Goal: Obtain resource: Download file/media

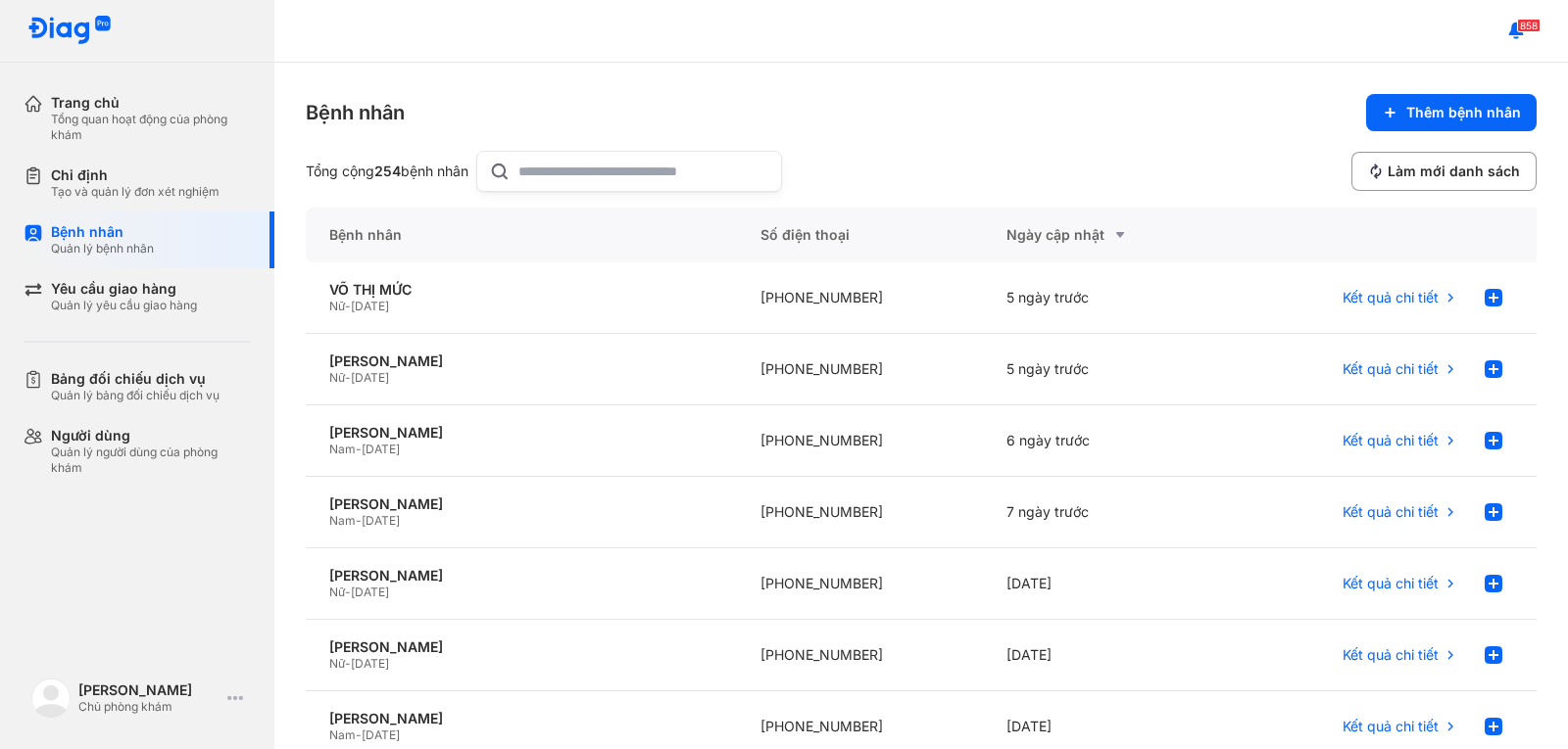
click at [586, 149] on div "Bệnh nhân Thêm bệnh nhân Tổng cộng 254 bệnh nhân Làm mới danh sách" at bounding box center [921, 143] width 1231 height 98
click at [595, 178] on input "text" at bounding box center [644, 171] width 250 height 39
type input "*"
type input "***"
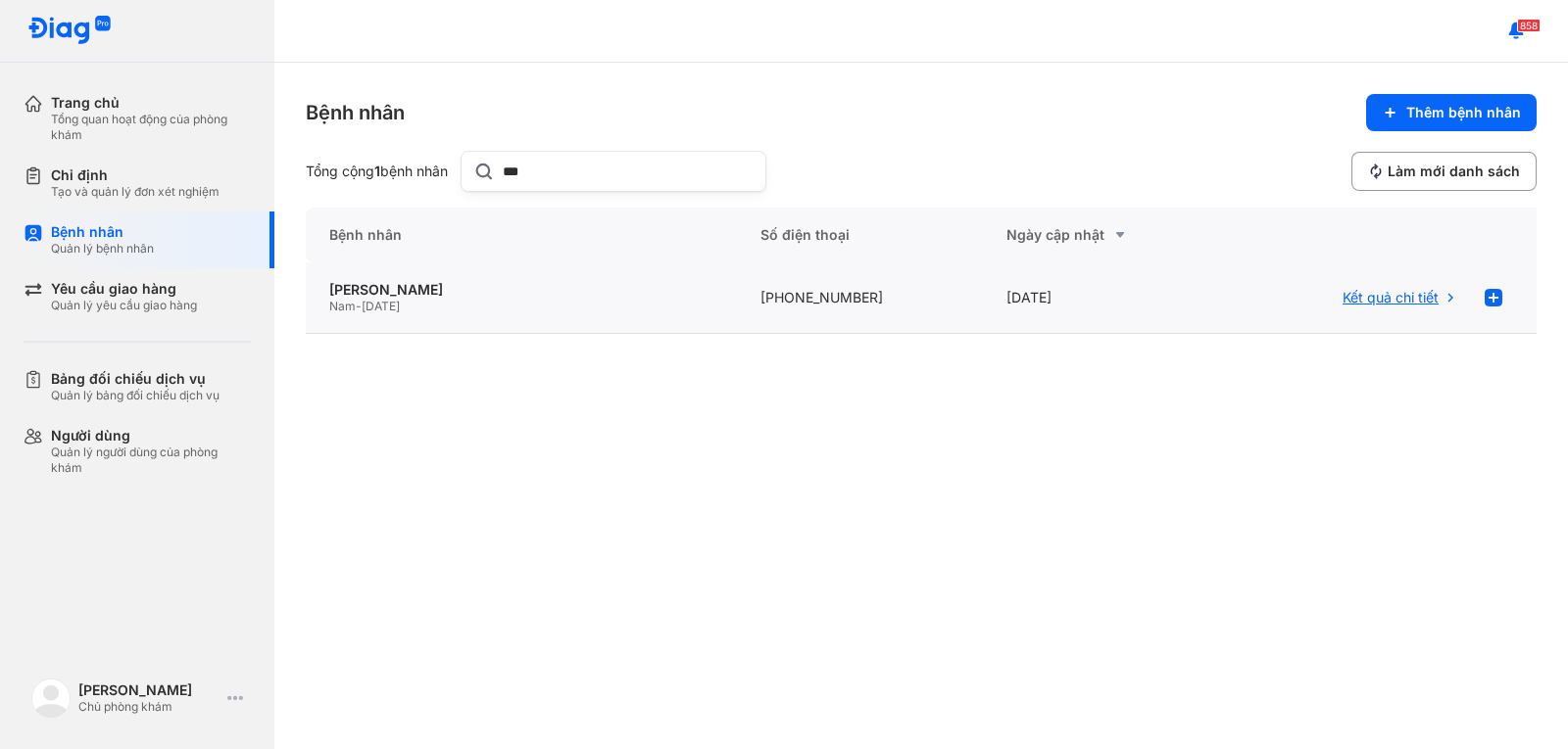
click at [1383, 297] on span "Kết quả chi tiết" at bounding box center [1390, 298] width 96 height 18
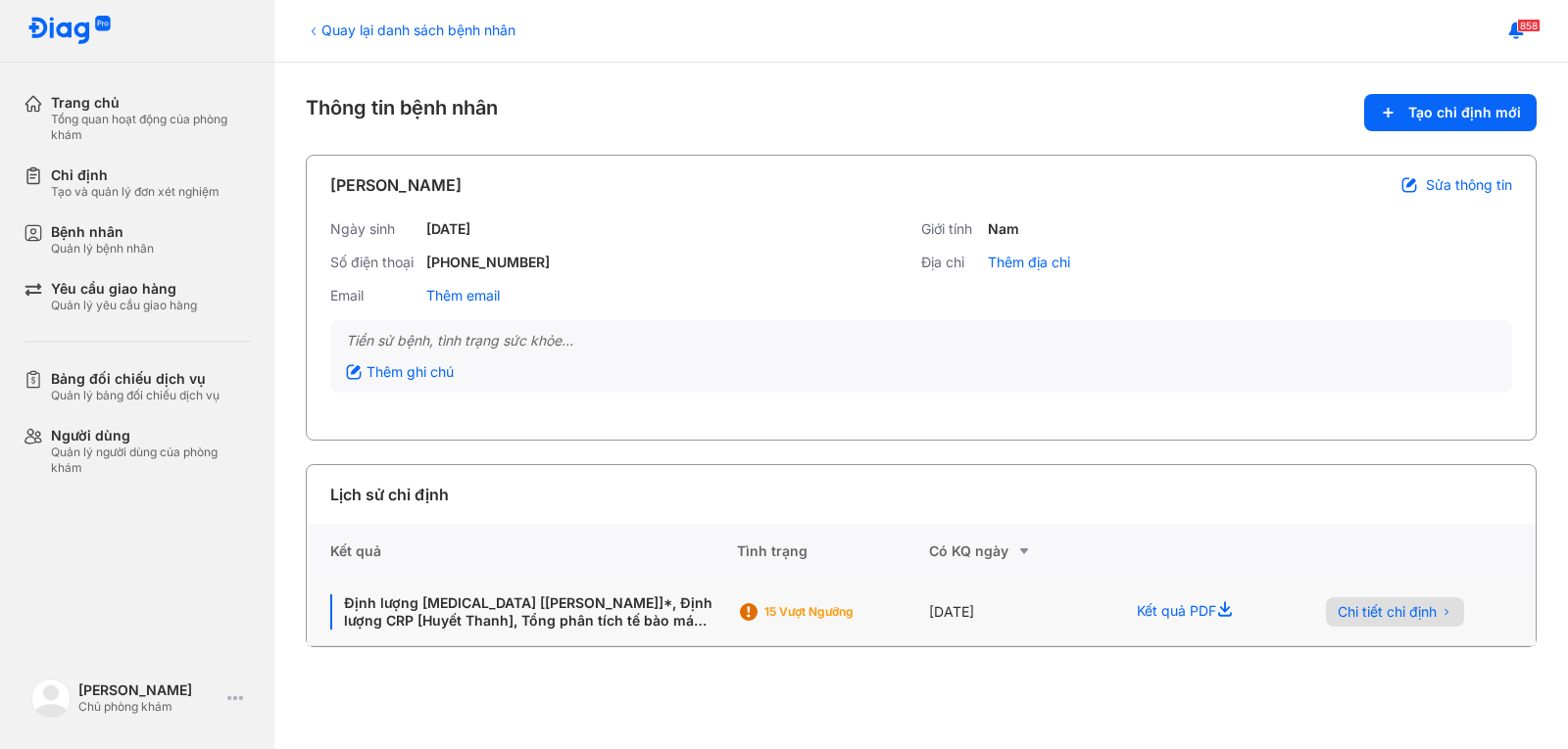
click at [1372, 610] on span "Chi tiết chỉ định" at bounding box center [1387, 612] width 99 height 18
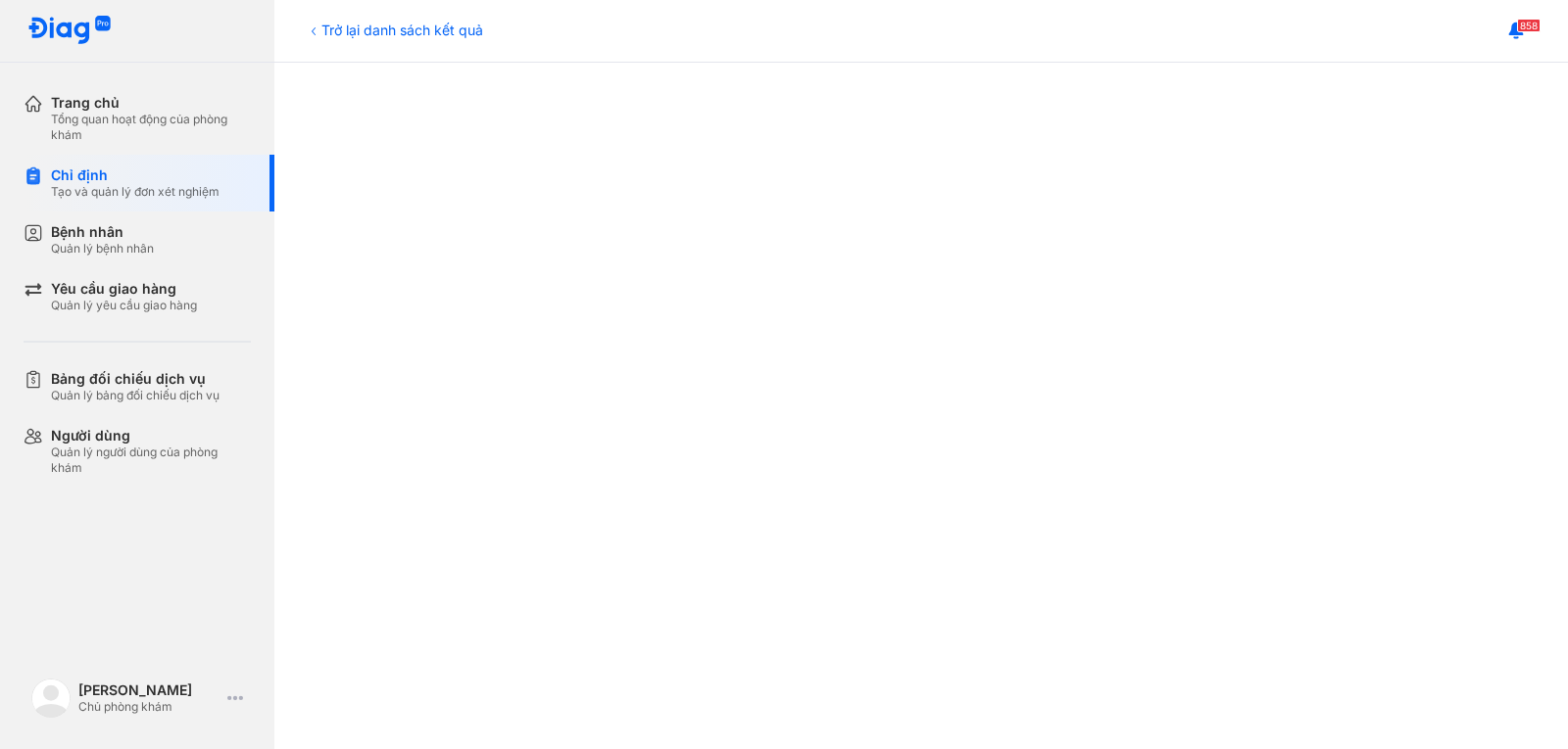
scroll to position [490, 0]
click at [110, 229] on div "Bệnh nhân" at bounding box center [102, 232] width 103 height 18
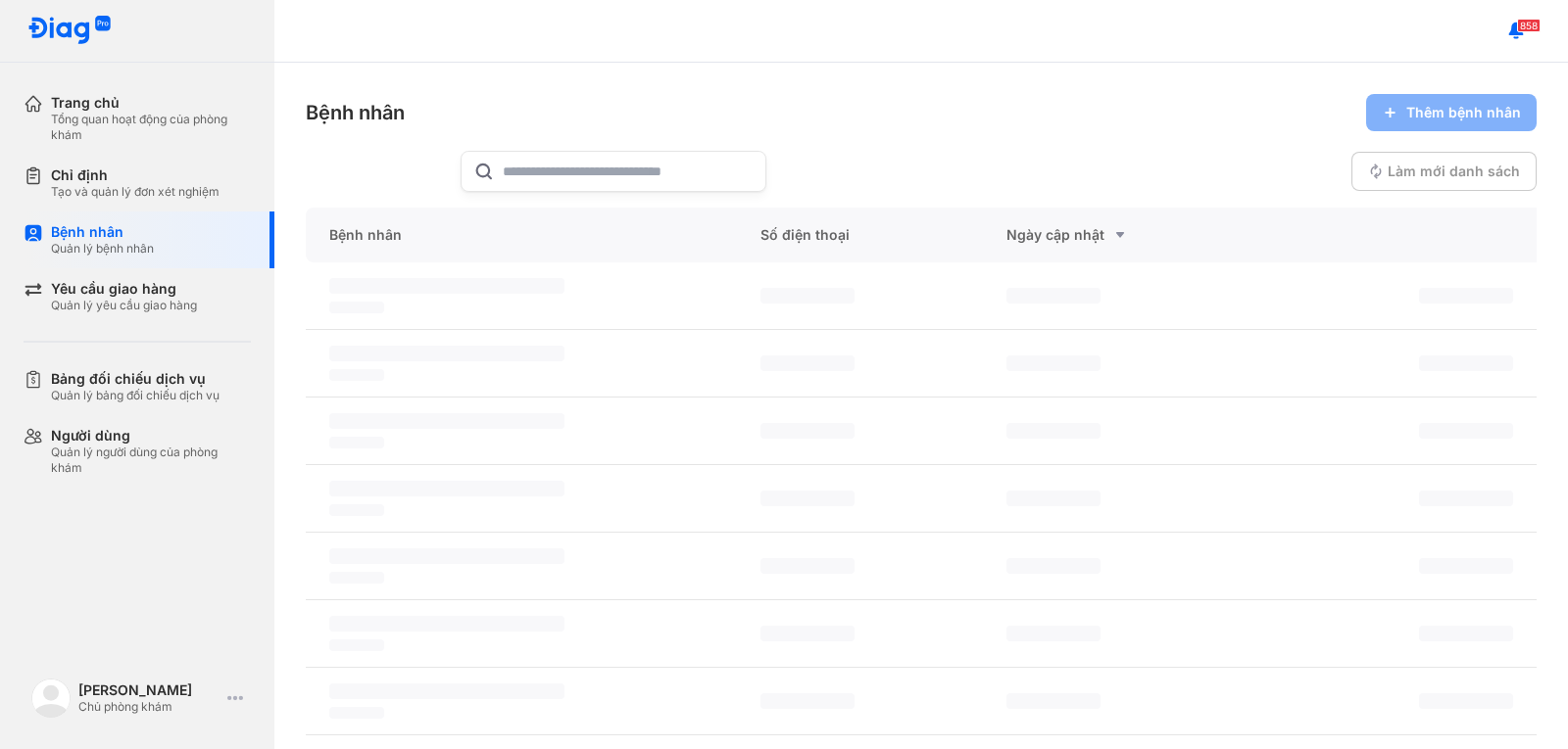
click at [528, 161] on input "text" at bounding box center [628, 171] width 250 height 39
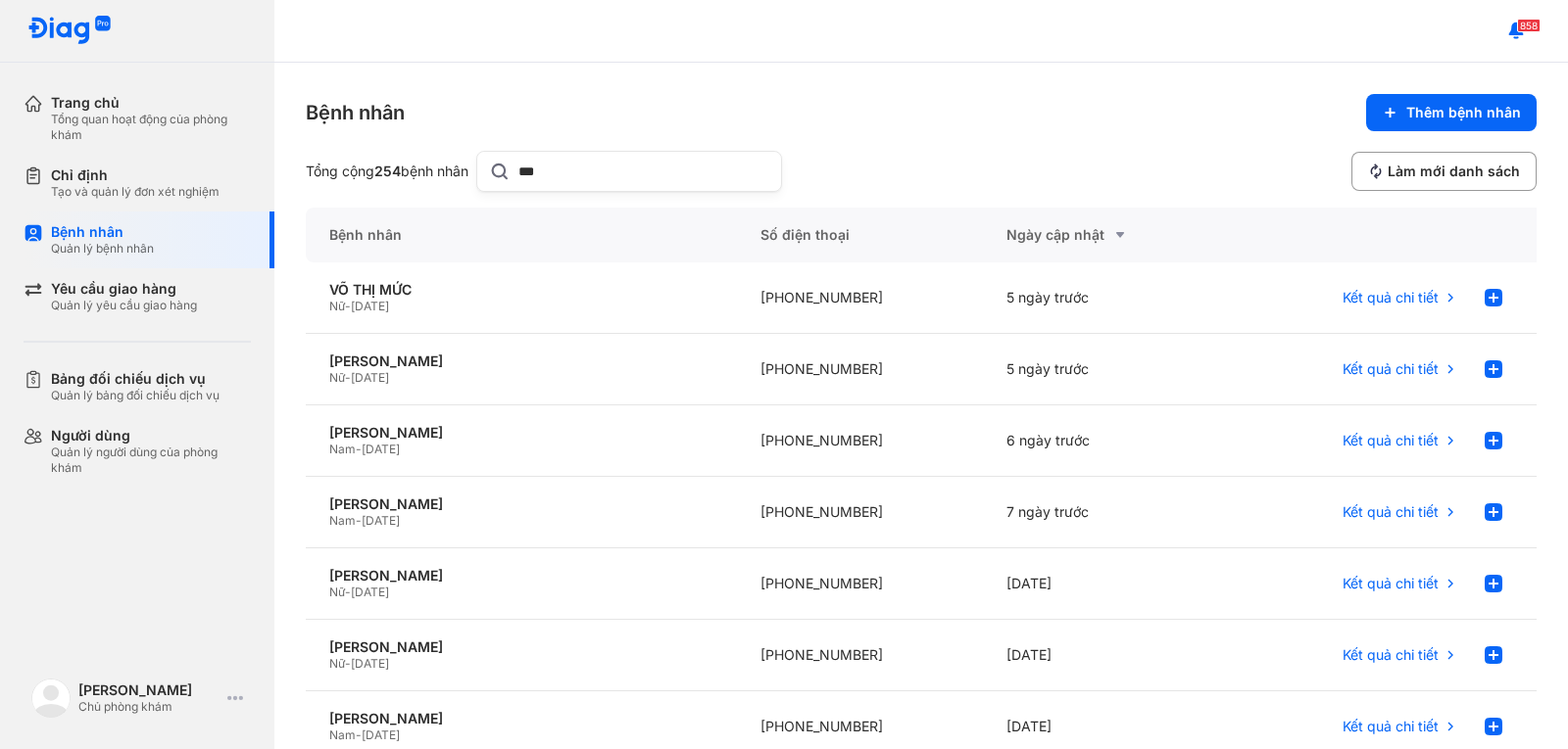
type input "***"
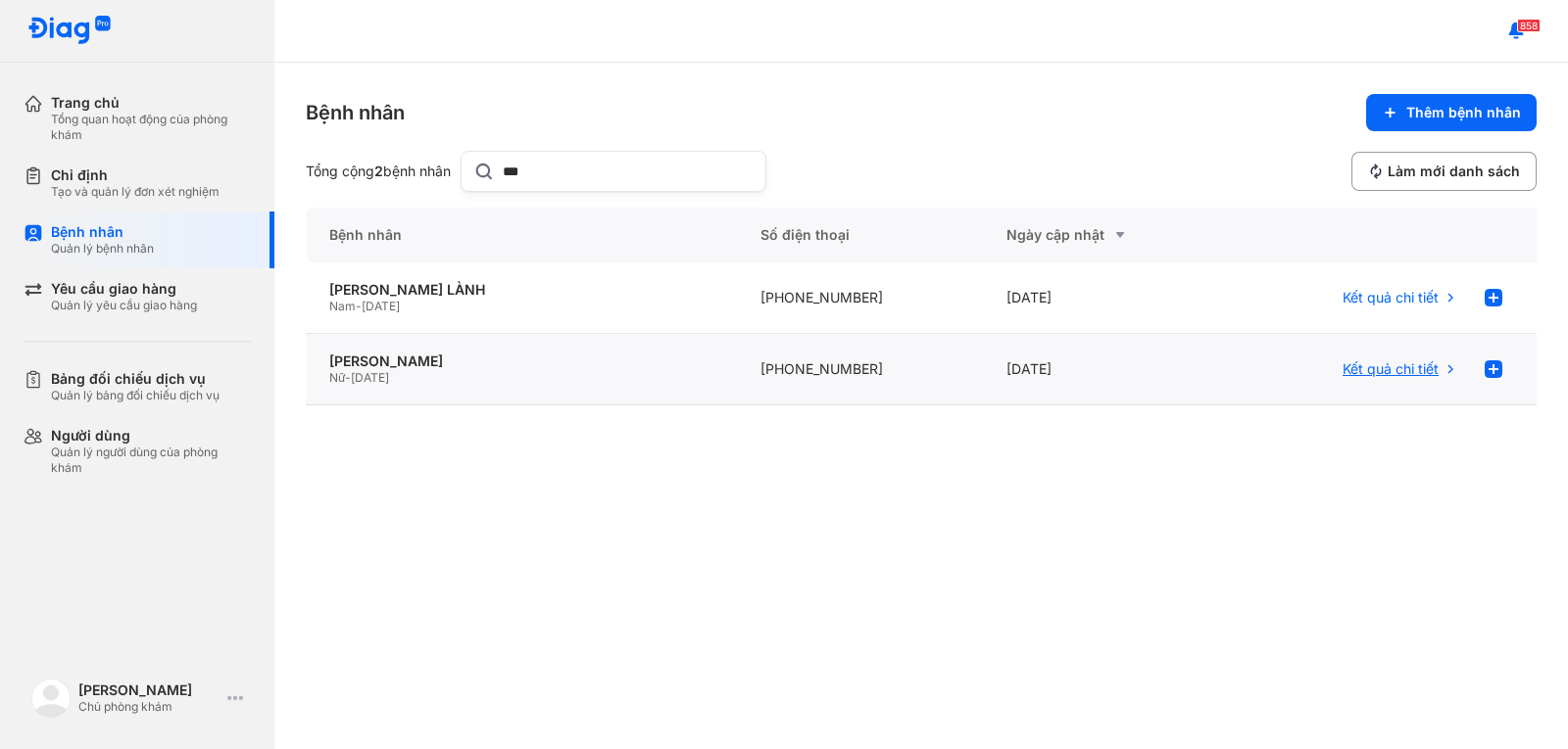
click at [1386, 366] on span "Kết quả chi tiết" at bounding box center [1390, 370] width 96 height 18
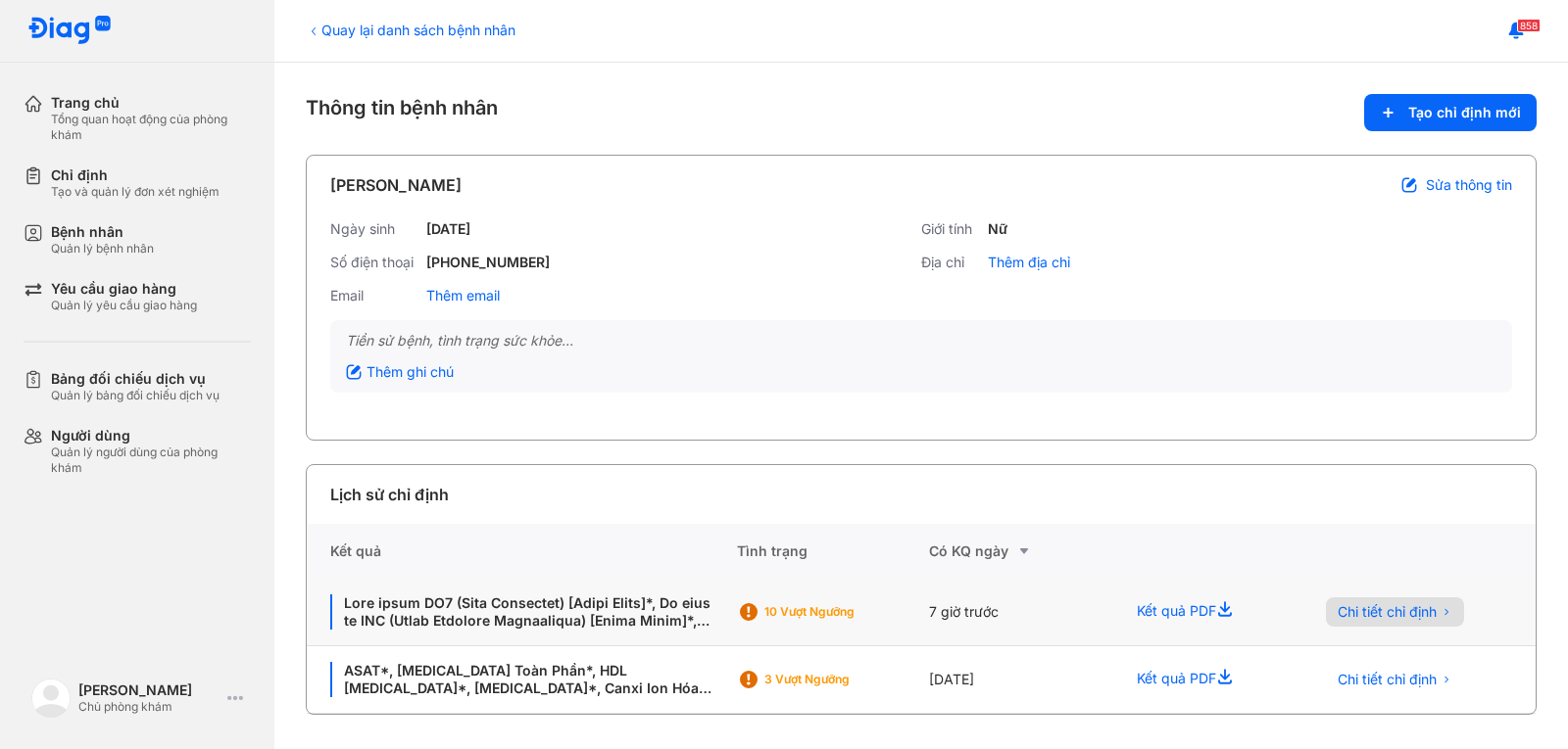
click at [1387, 611] on span "Chi tiết chỉ định" at bounding box center [1387, 612] width 99 height 18
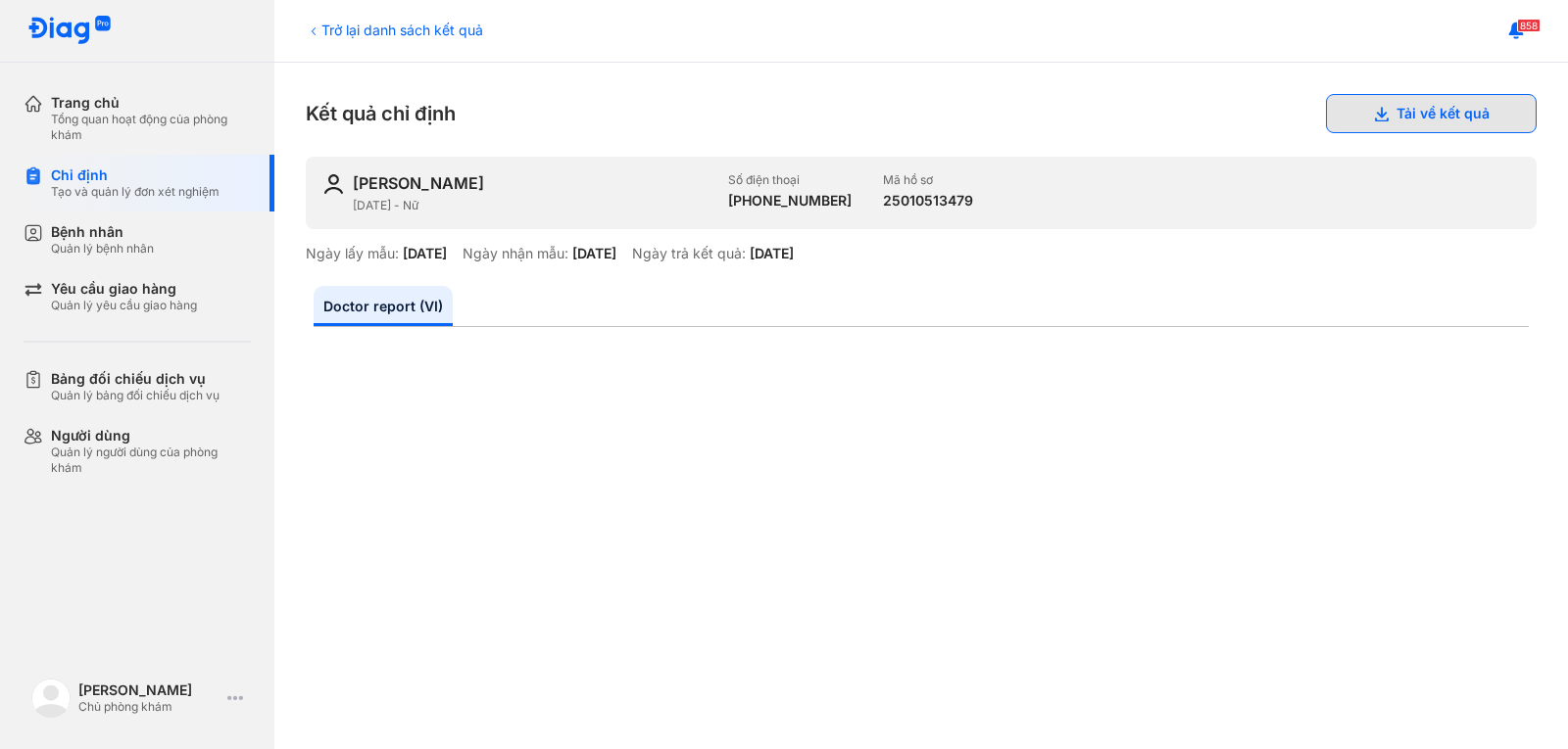
click at [1414, 116] on button "Tải về kết quả" at bounding box center [1431, 113] width 211 height 39
